Goal: Book appointment/travel/reservation

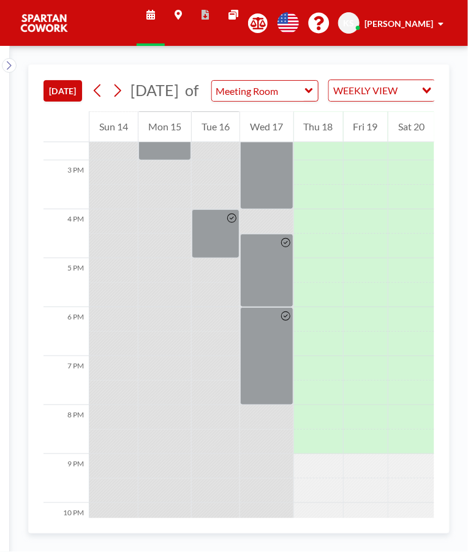
scroll to position [717, 0]
click at [269, 388] on div at bounding box center [266, 356] width 53 height 98
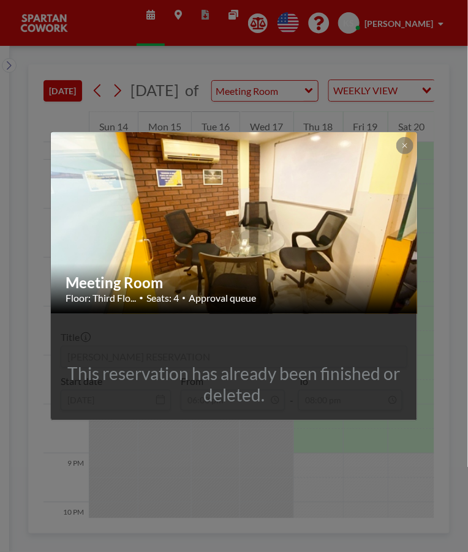
click at [412, 145] on button at bounding box center [404, 145] width 17 height 17
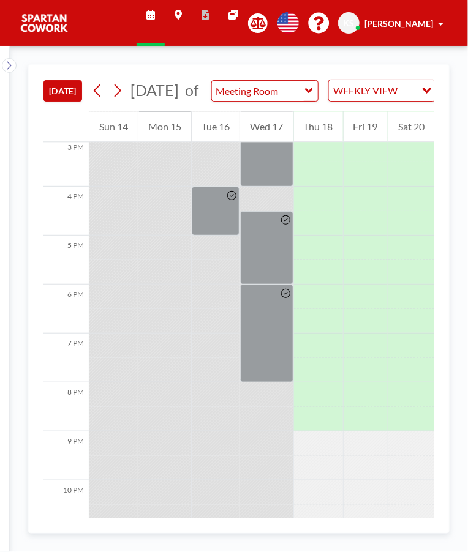
scroll to position [756, 0]
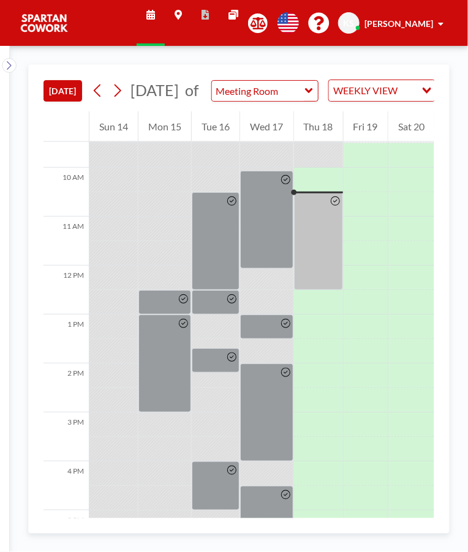
scroll to position [466, 0]
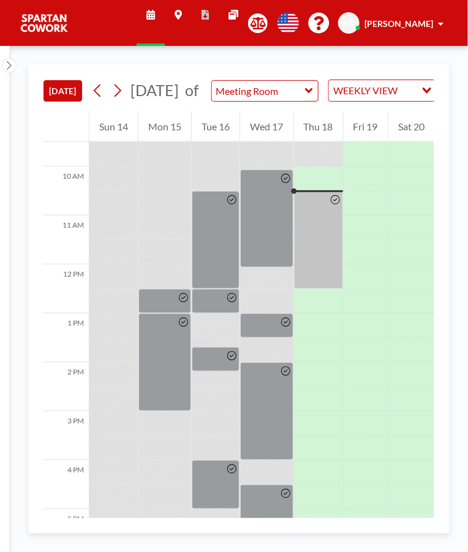
click at [278, 244] on div at bounding box center [266, 219] width 53 height 98
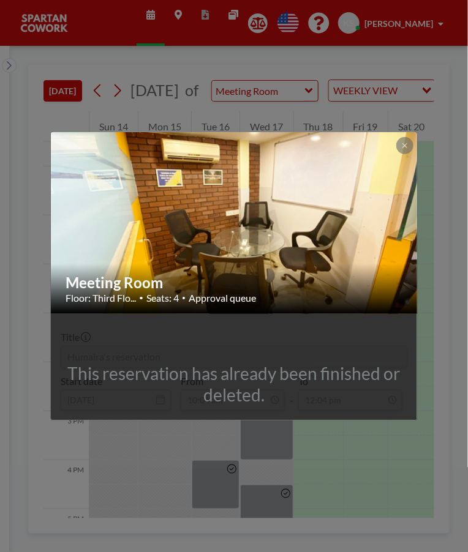
click at [409, 151] on button at bounding box center [404, 145] width 17 height 17
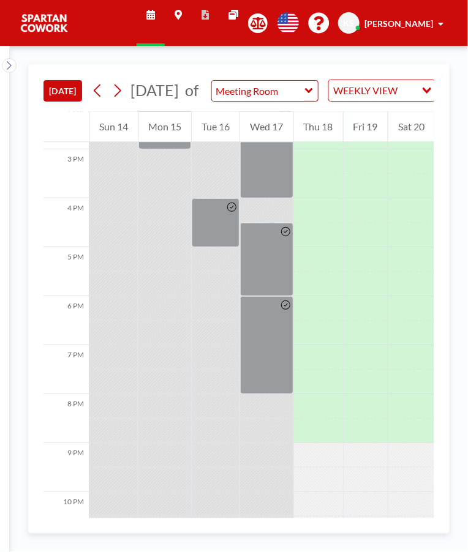
scroll to position [726, 0]
click at [277, 342] on div at bounding box center [266, 347] width 53 height 98
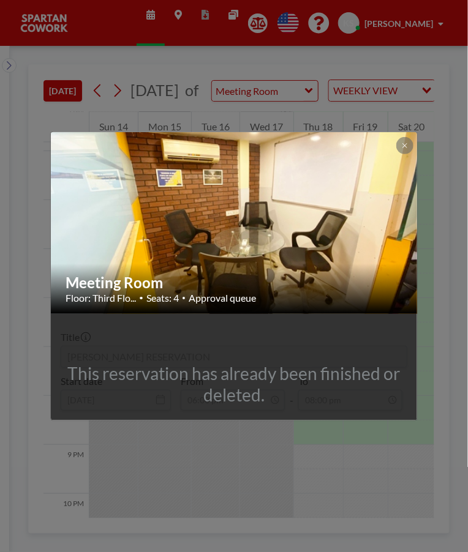
click at [402, 138] on button at bounding box center [404, 145] width 17 height 17
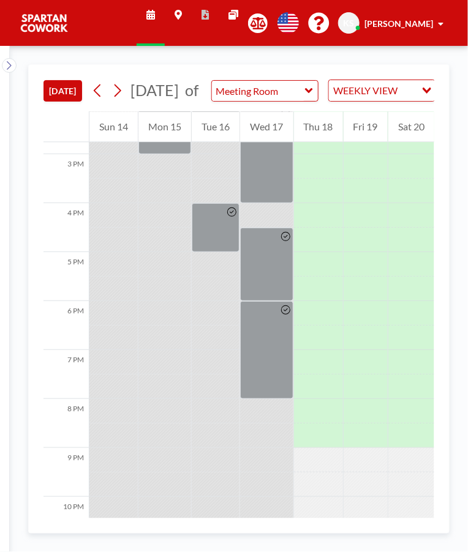
scroll to position [756, 0]
